Goal: Information Seeking & Learning: Check status

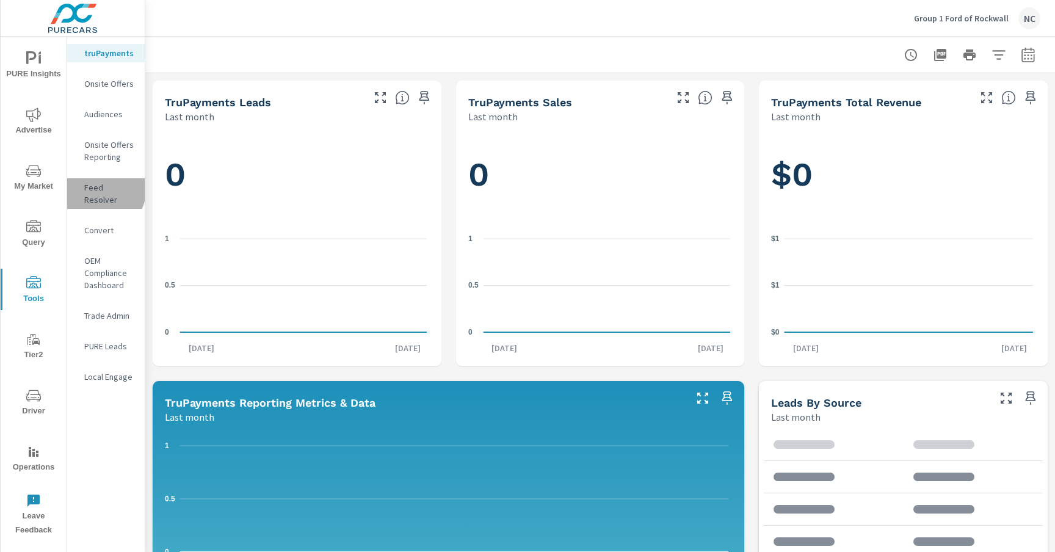
click at [95, 187] on p "Feed Resolver" at bounding box center [109, 193] width 51 height 24
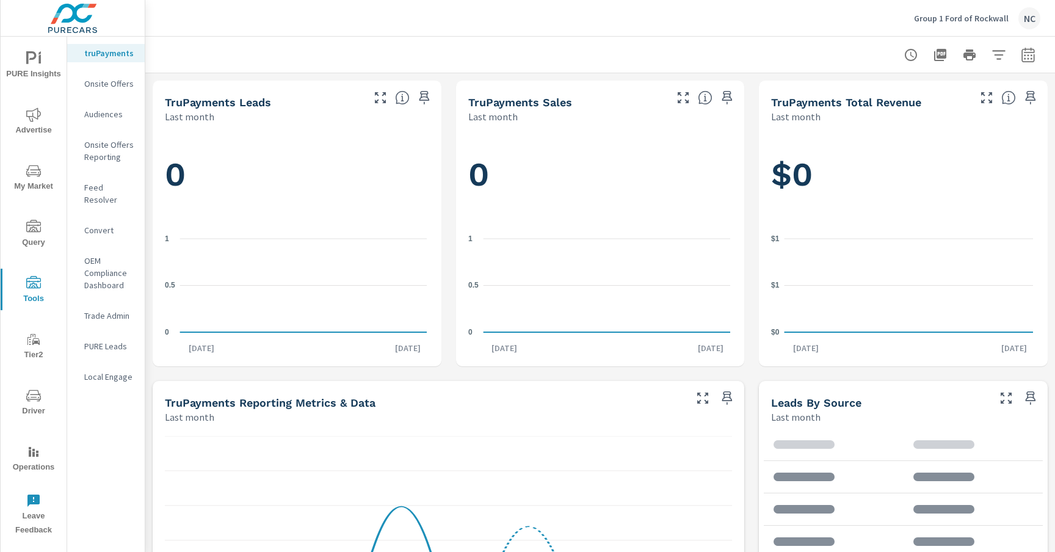
click at [99, 183] on p "Feed Resolver" at bounding box center [109, 193] width 51 height 24
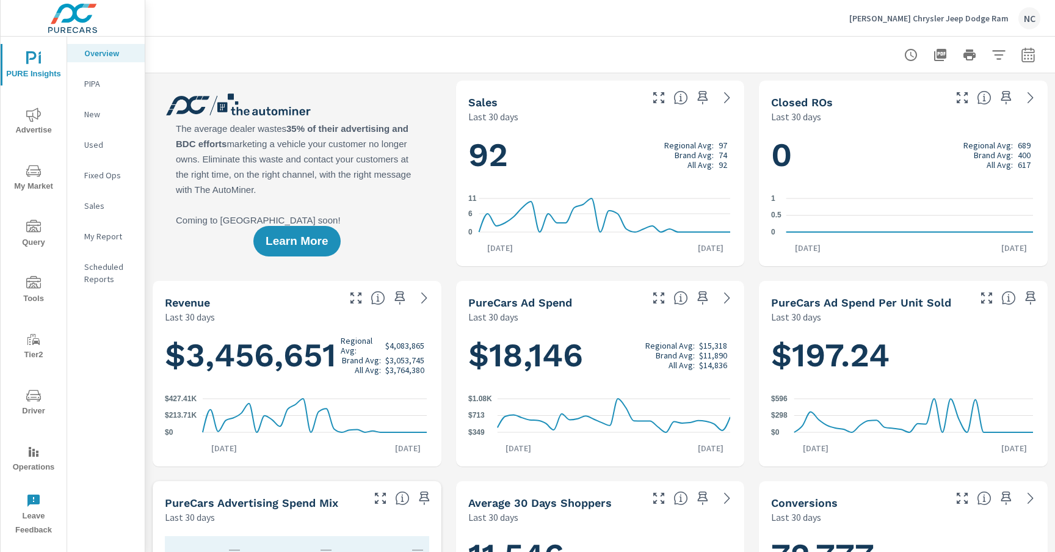
click at [23, 459] on span "Operations" at bounding box center [33, 459] width 59 height 30
